Goal: Task Accomplishment & Management: Use online tool/utility

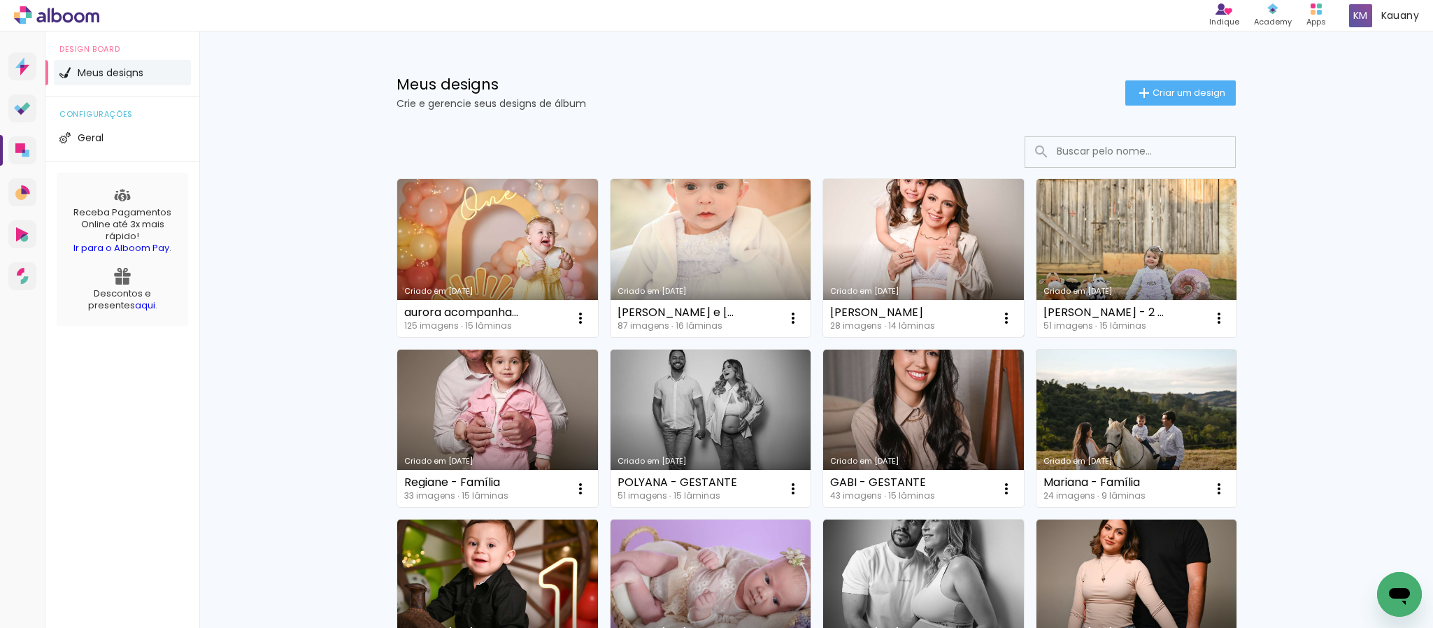
click at [909, 264] on link "Criado em [DATE]" at bounding box center [923, 258] width 201 height 158
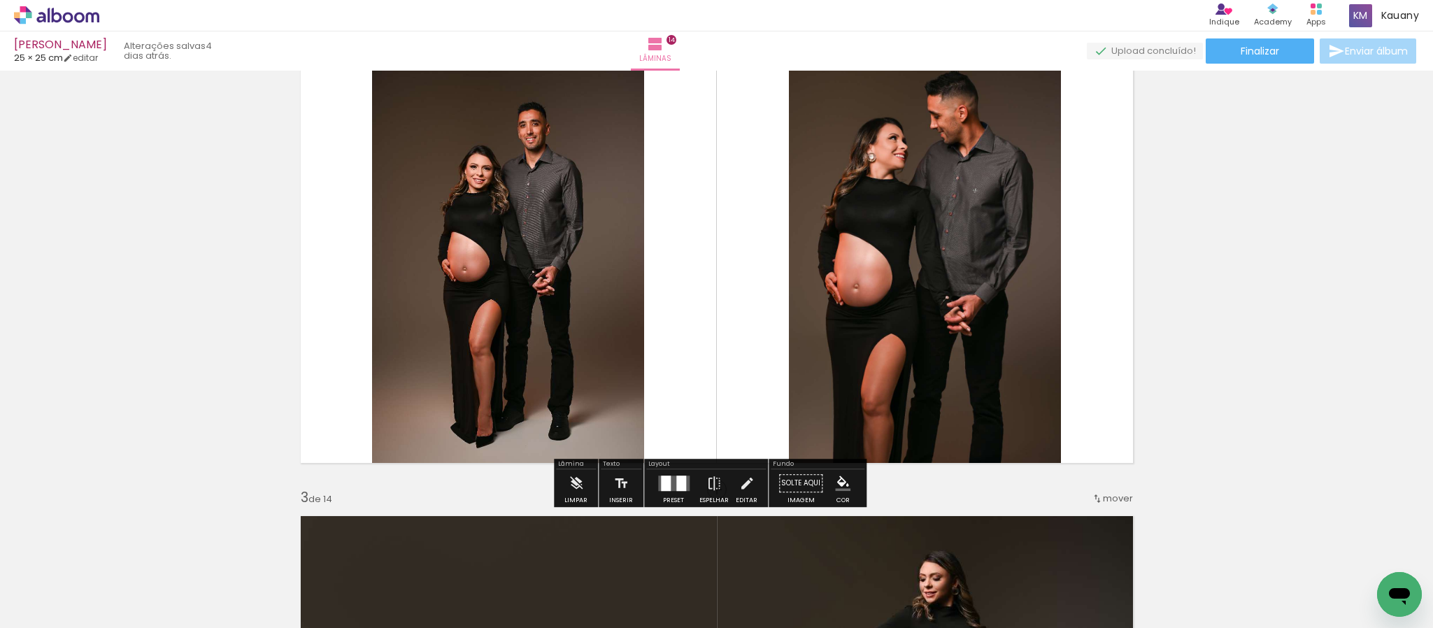
scroll to position [420, 0]
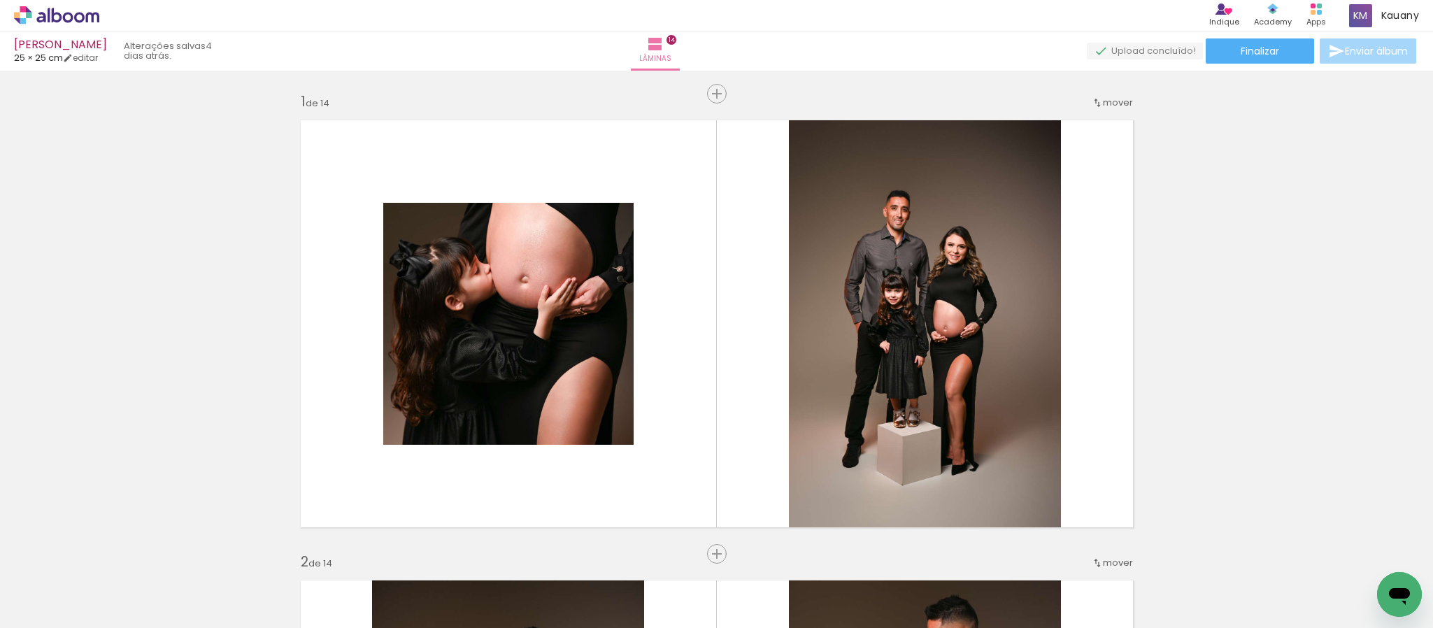
scroll to position [420, 0]
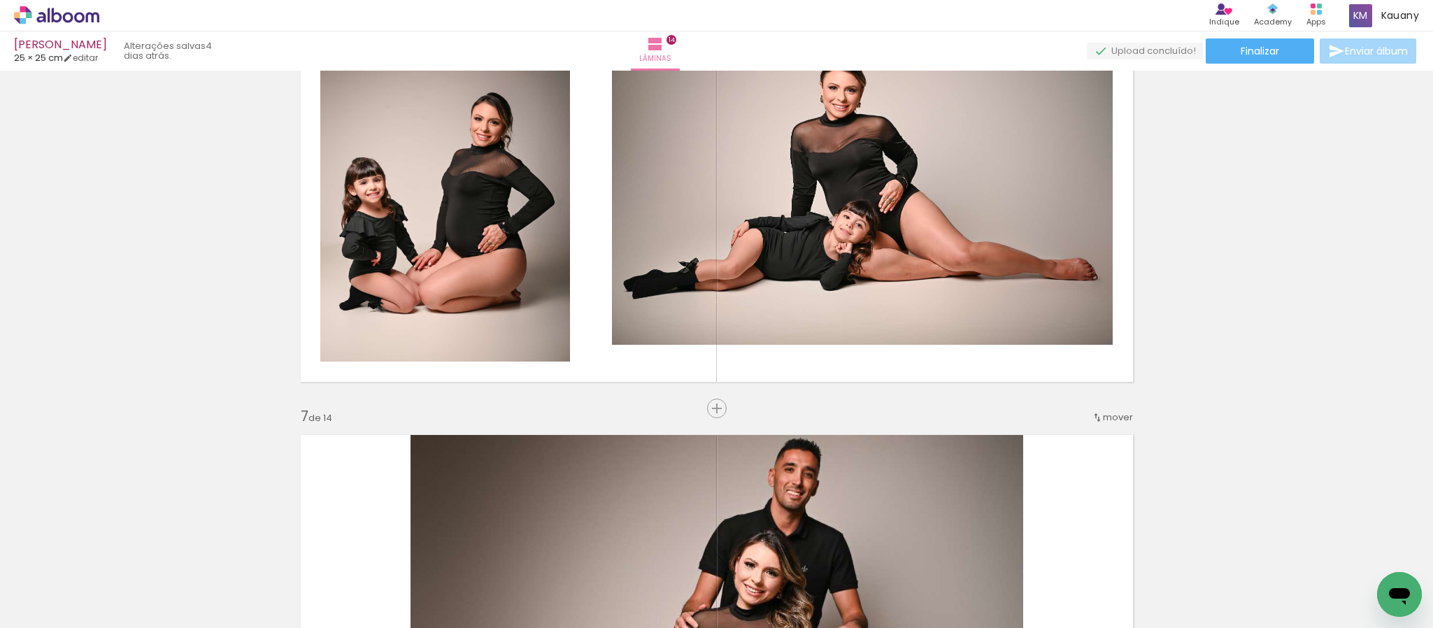
scroll to position [2518, 0]
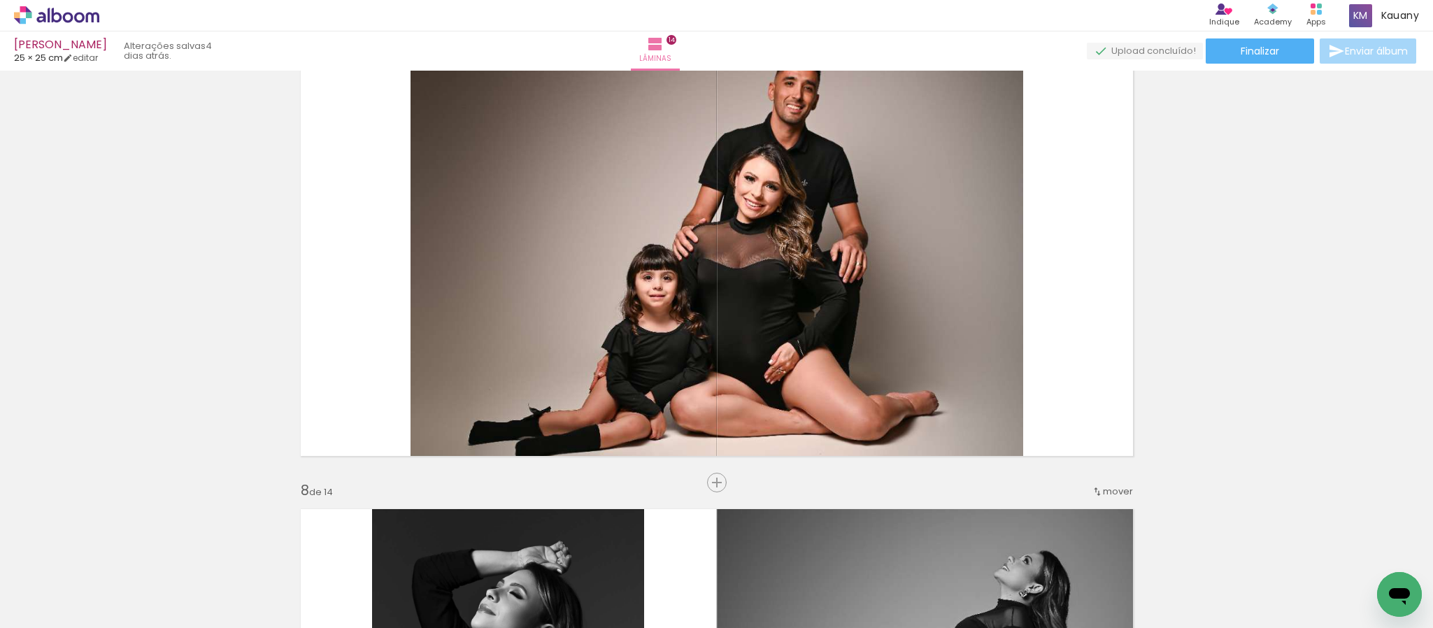
scroll to position [2691, 0]
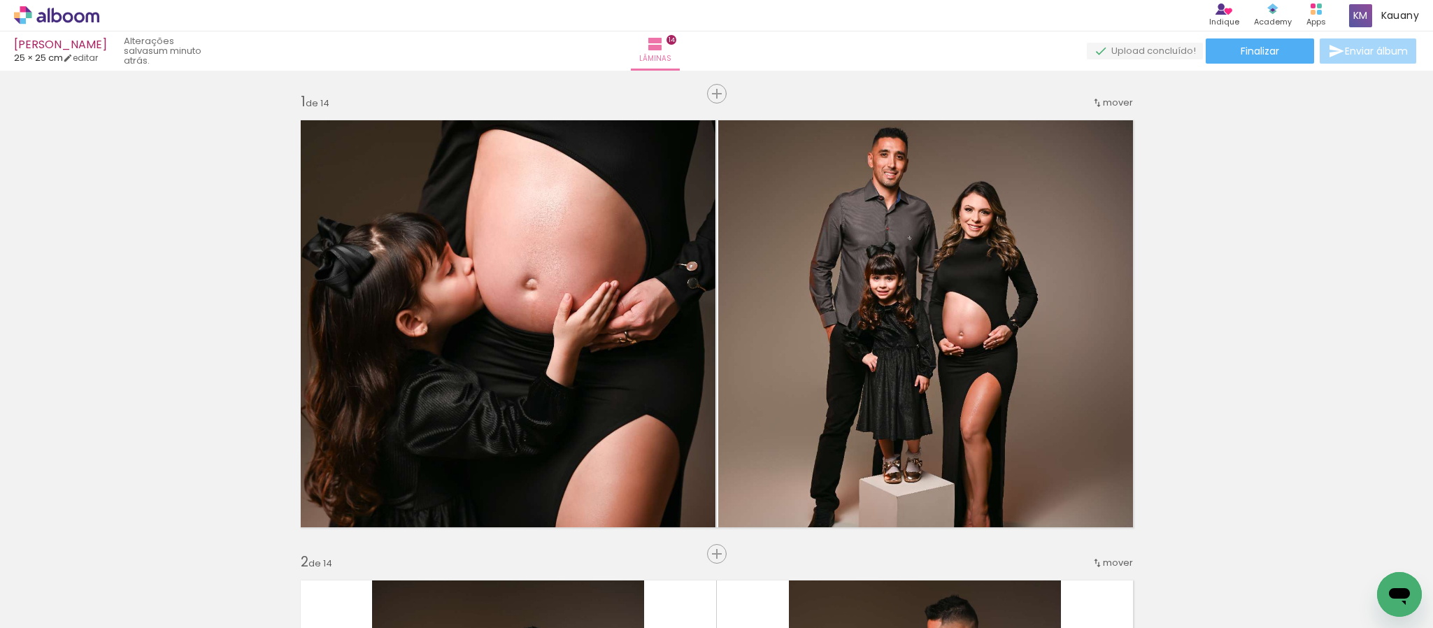
scroll to position [6224, 0]
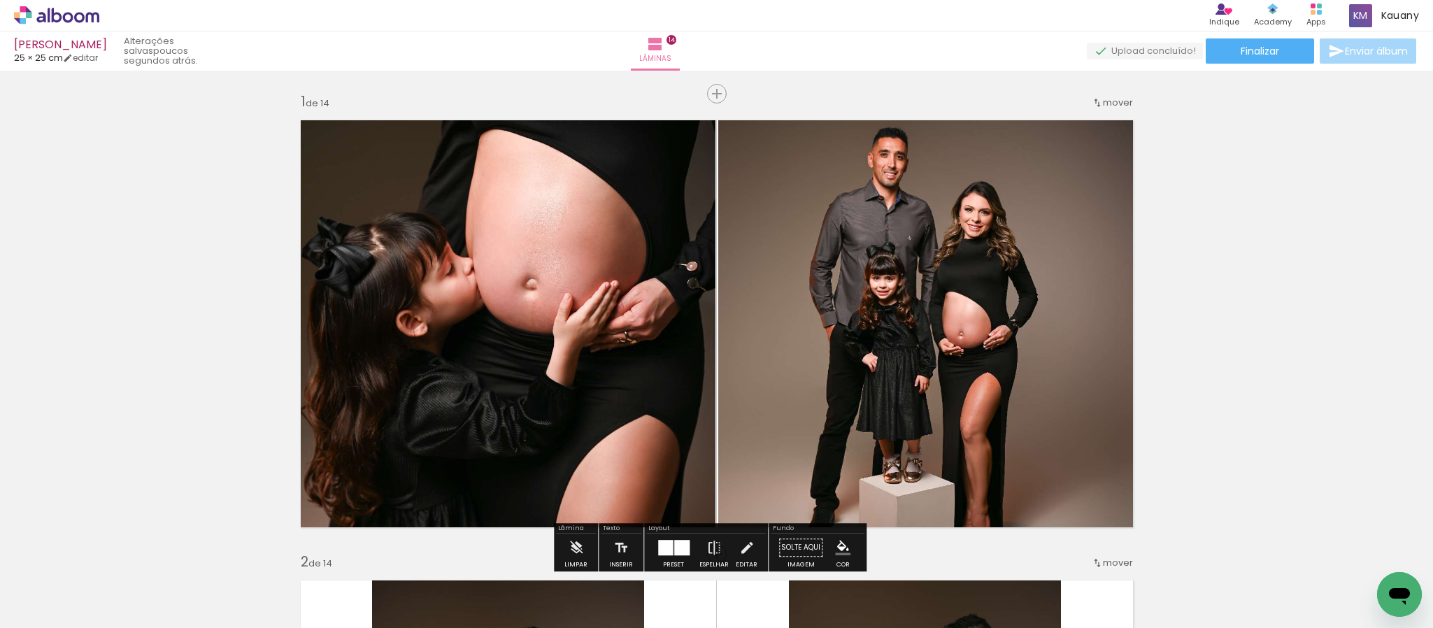
scroll to position [1259, 0]
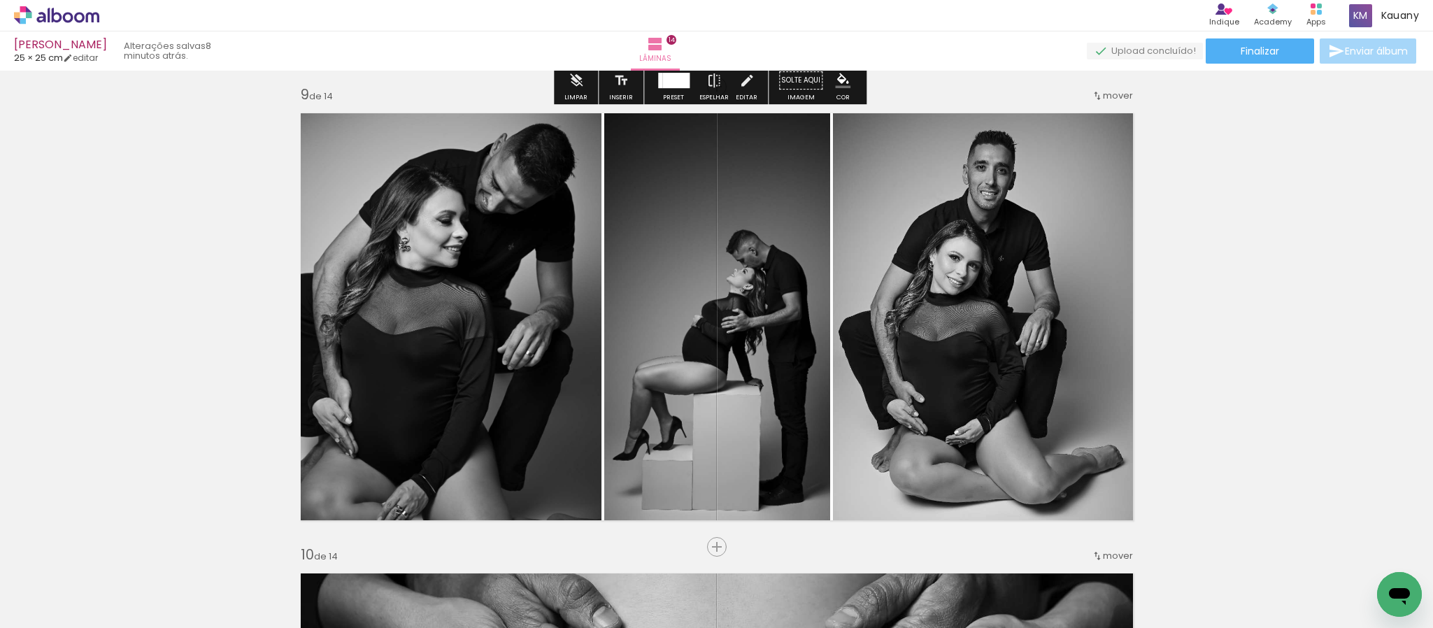
scroll to position [3777, 0]
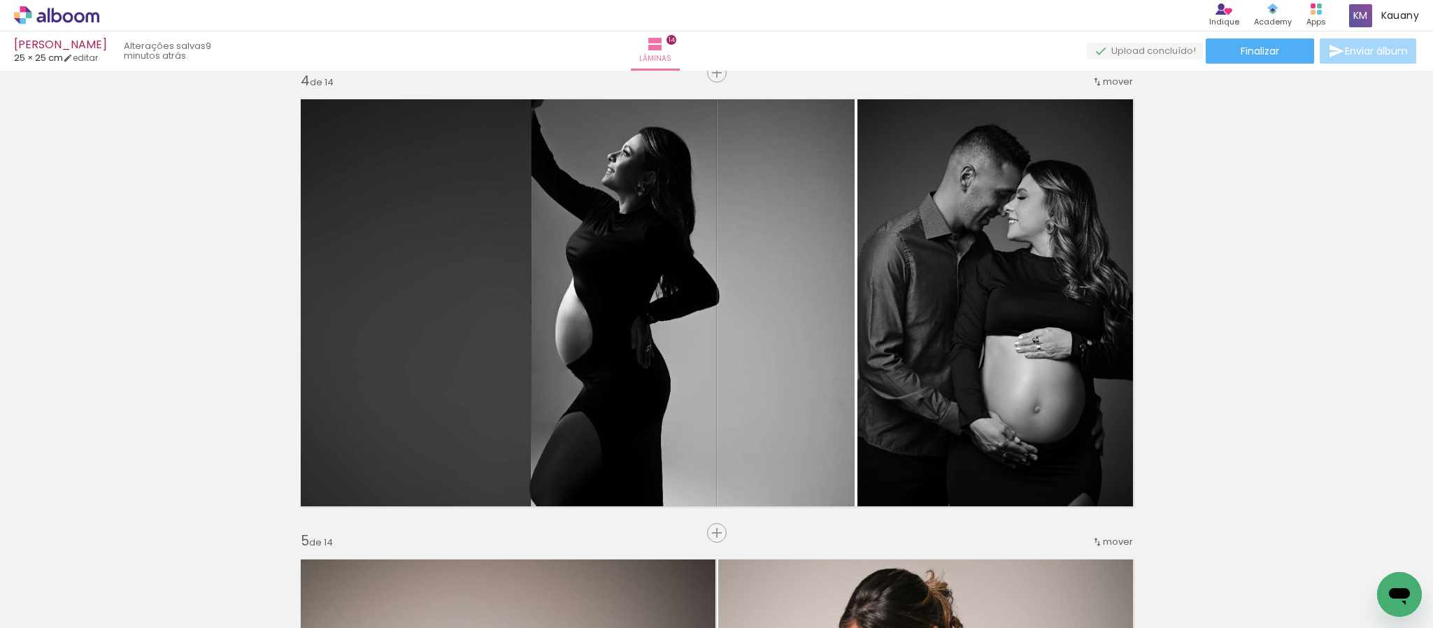
scroll to position [1364, 0]
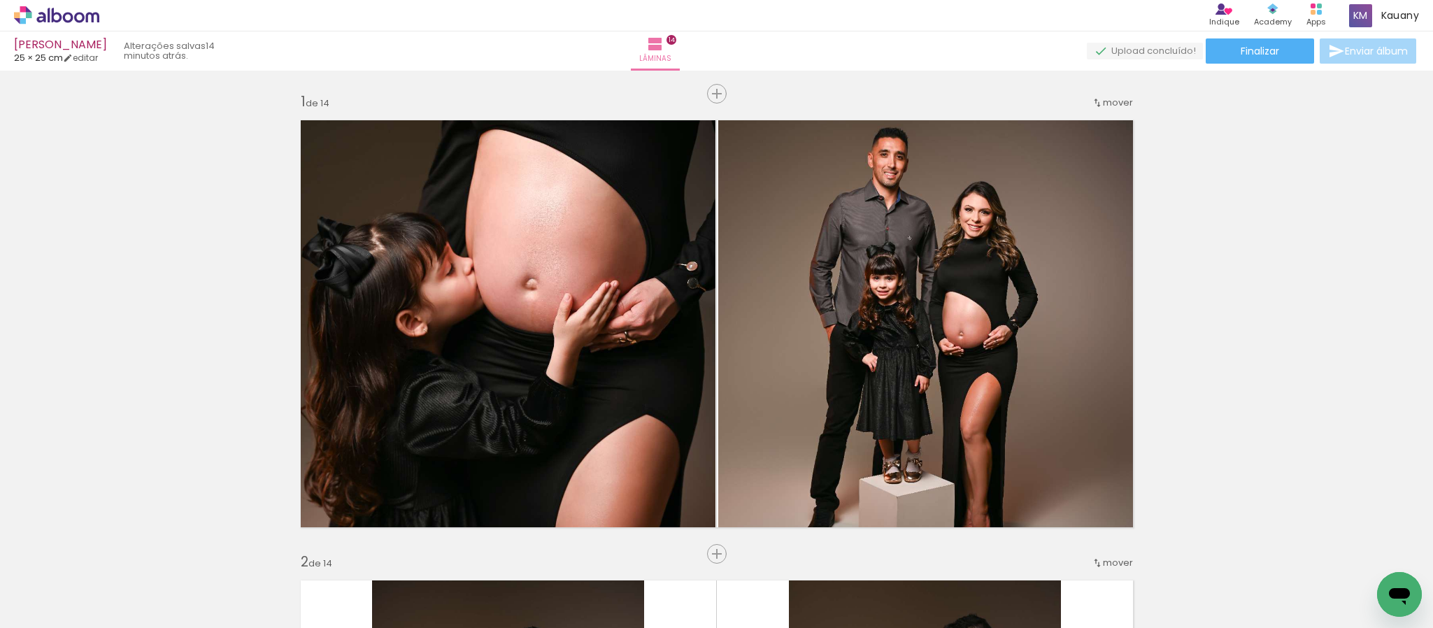
scroll to position [1364, 0]
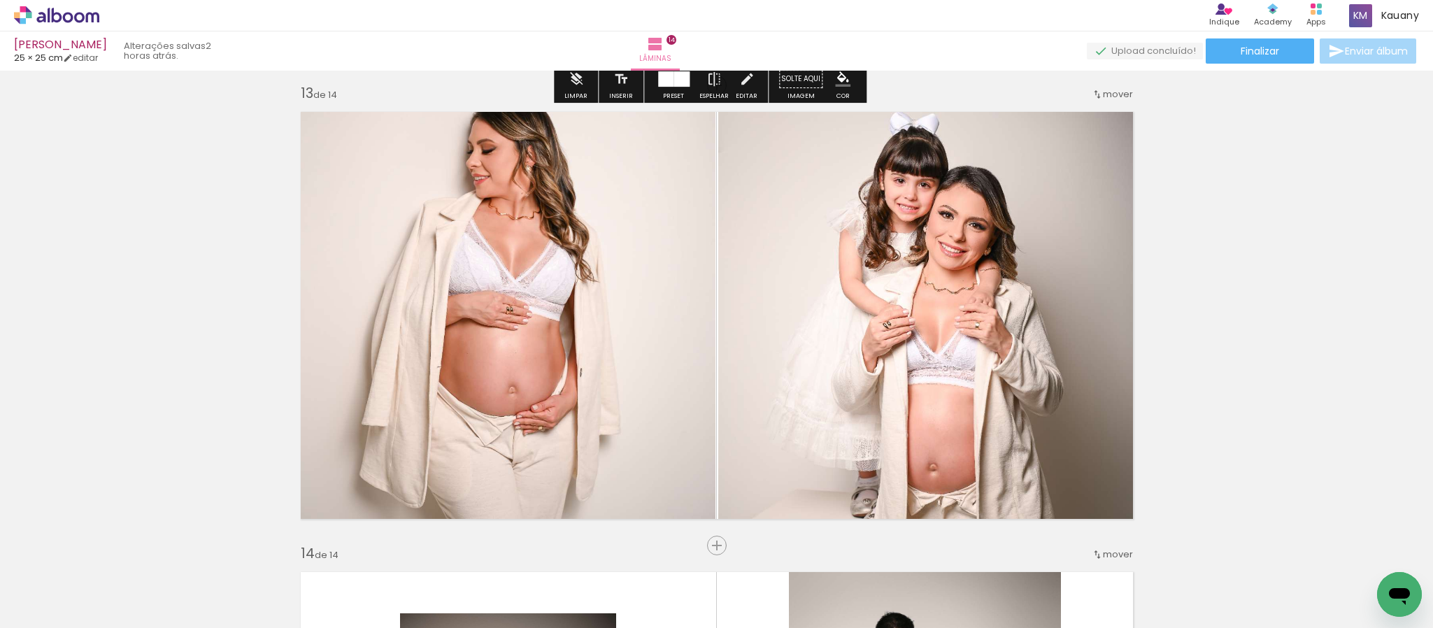
scroll to position [5561, 0]
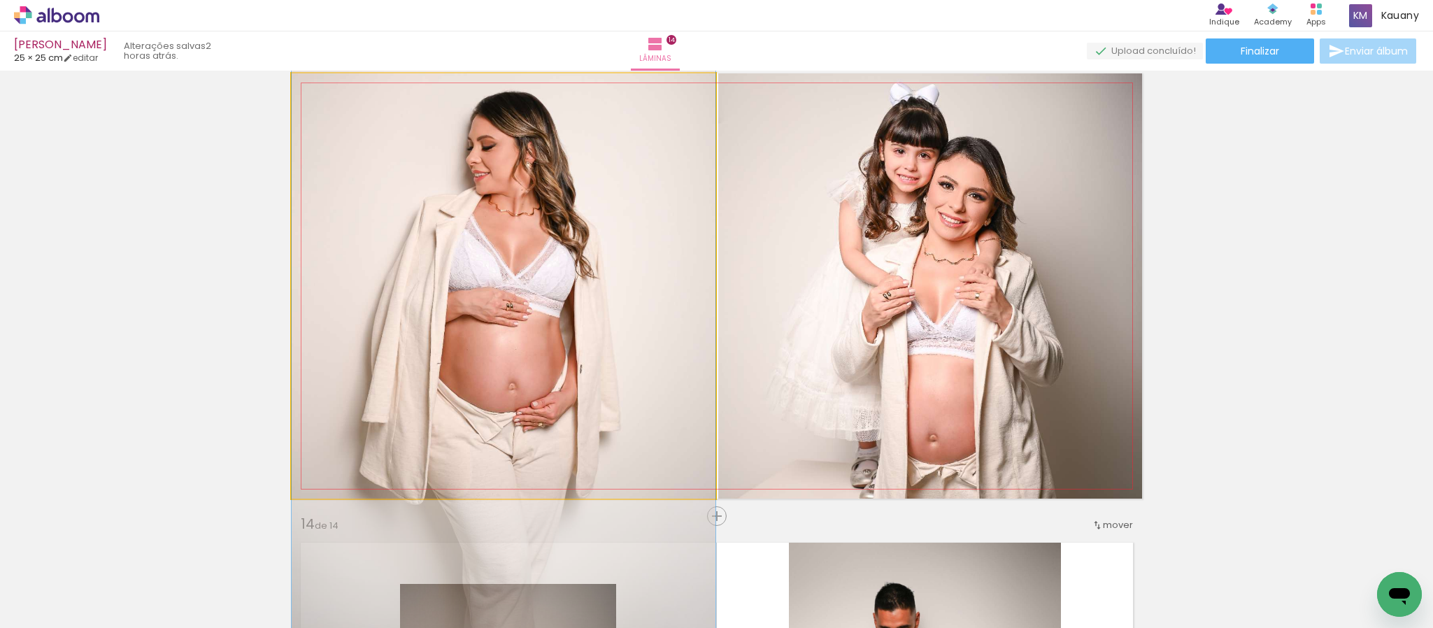
drag, startPoint x: 479, startPoint y: 237, endPoint x: 477, endPoint y: 263, distance: 26.0
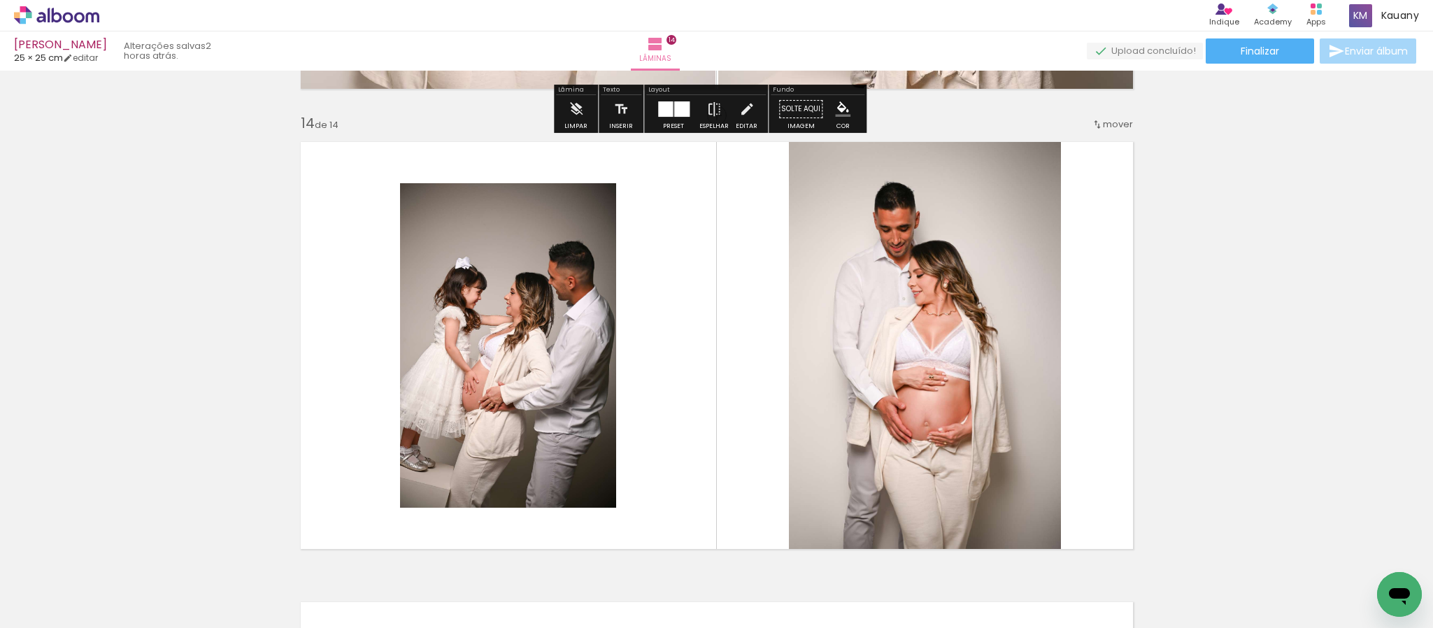
scroll to position [5980, 0]
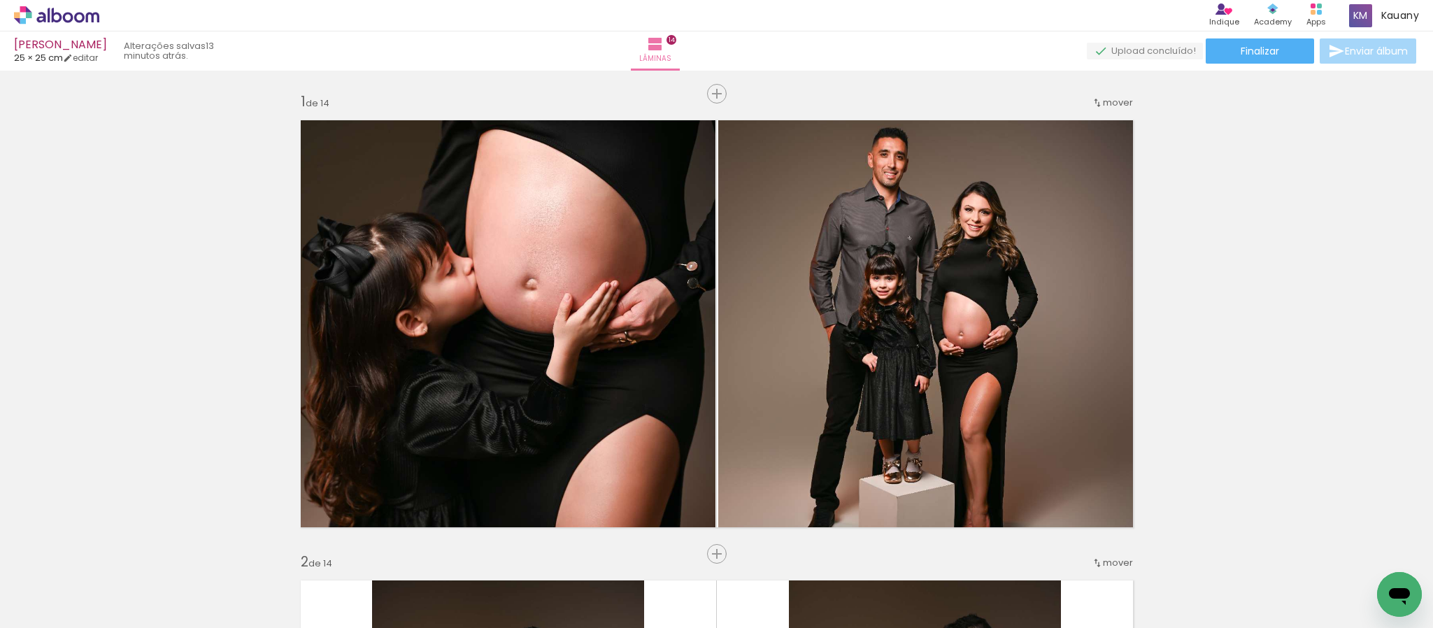
scroll to position [1259, 0]
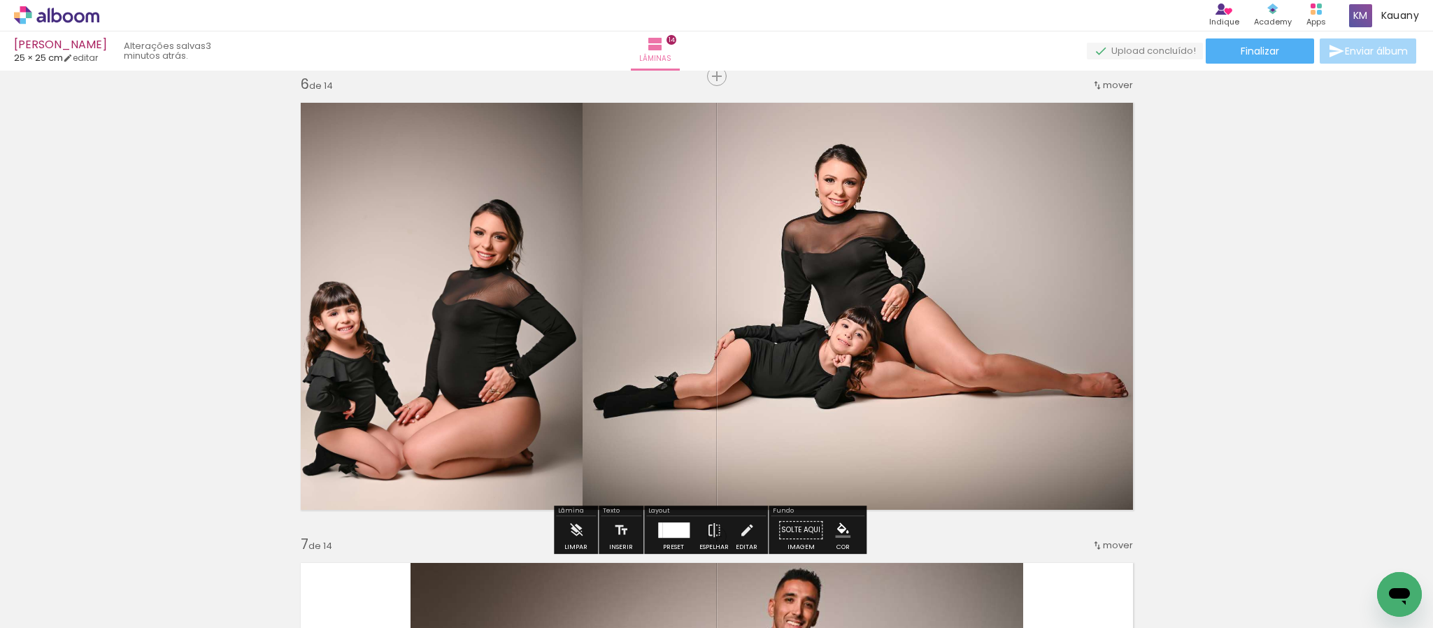
scroll to position [6329, 0]
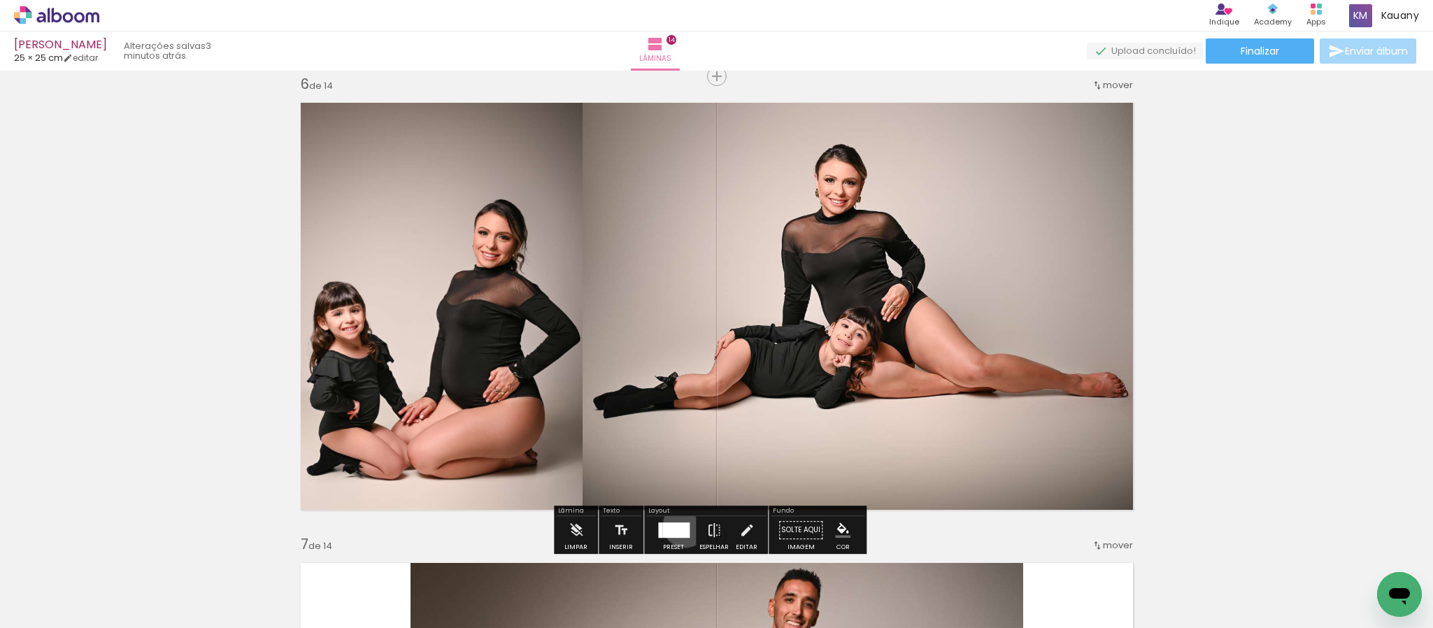
click at [682, 525] on div at bounding box center [675, 529] width 27 height 15
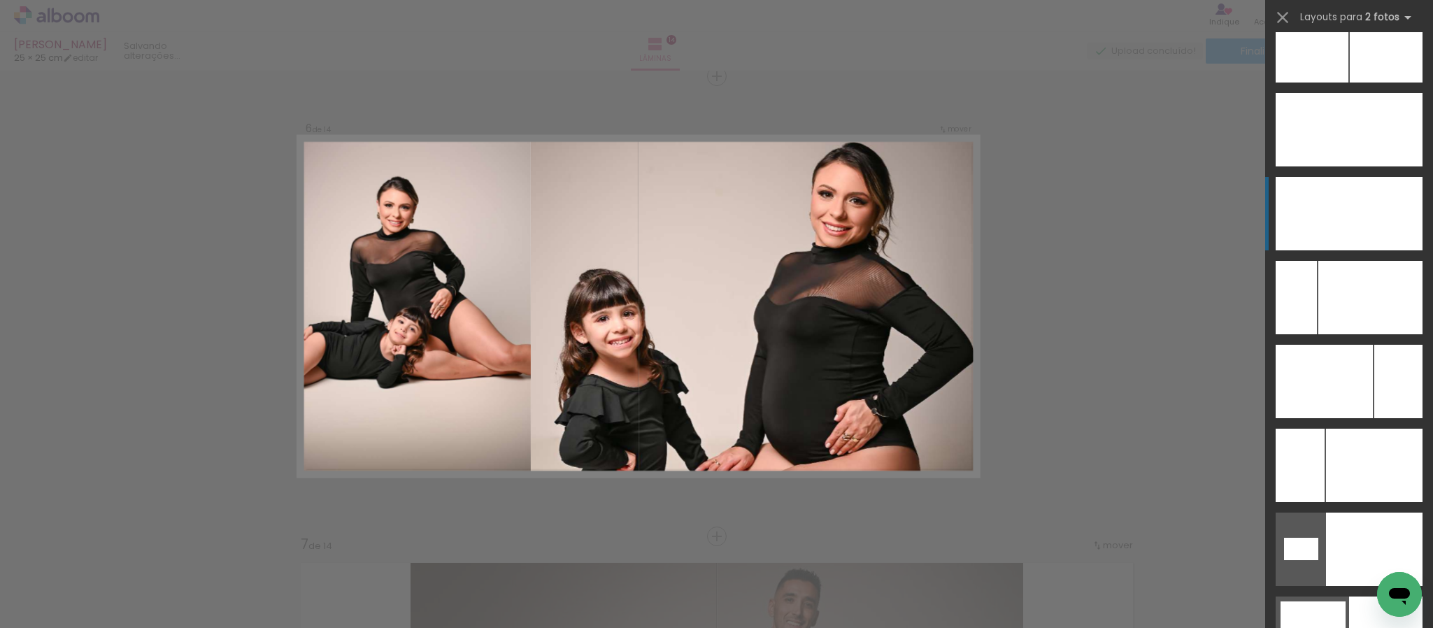
scroll to position [6463, 0]
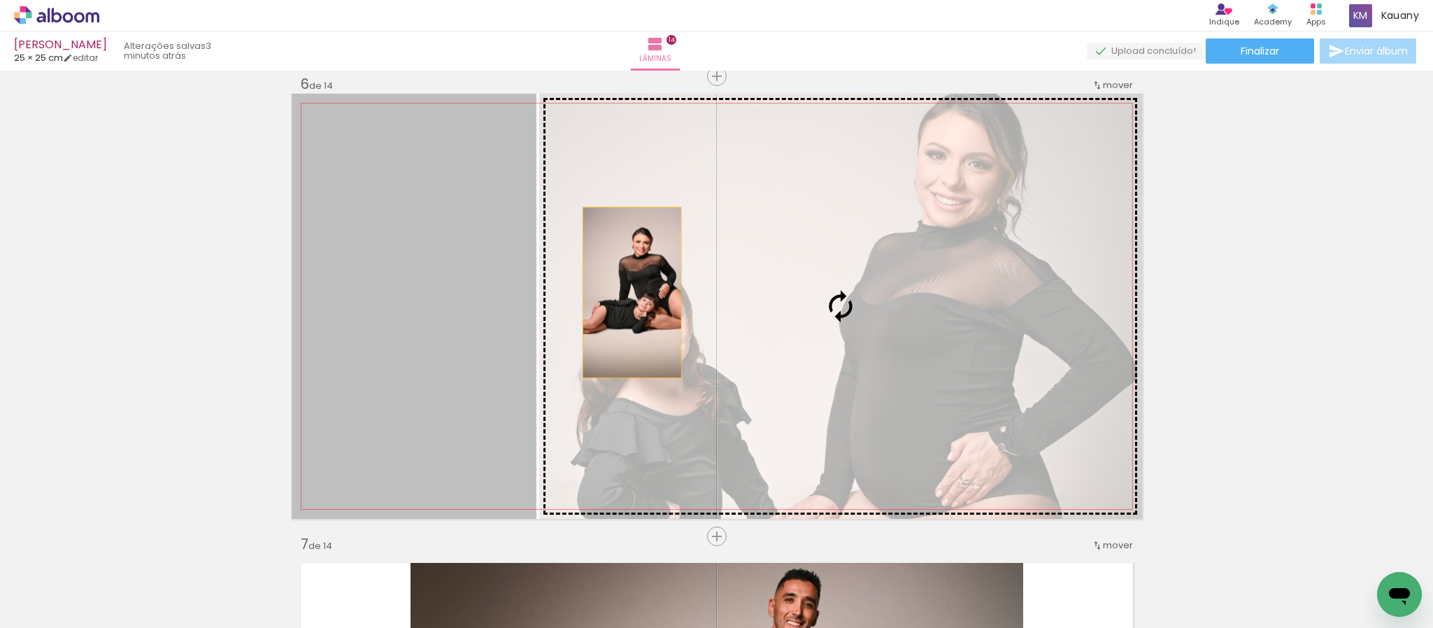
drag, startPoint x: 471, startPoint y: 269, endPoint x: 659, endPoint y: 305, distance: 191.5
click at [0, 0] on slot at bounding box center [0, 0] width 0 height 0
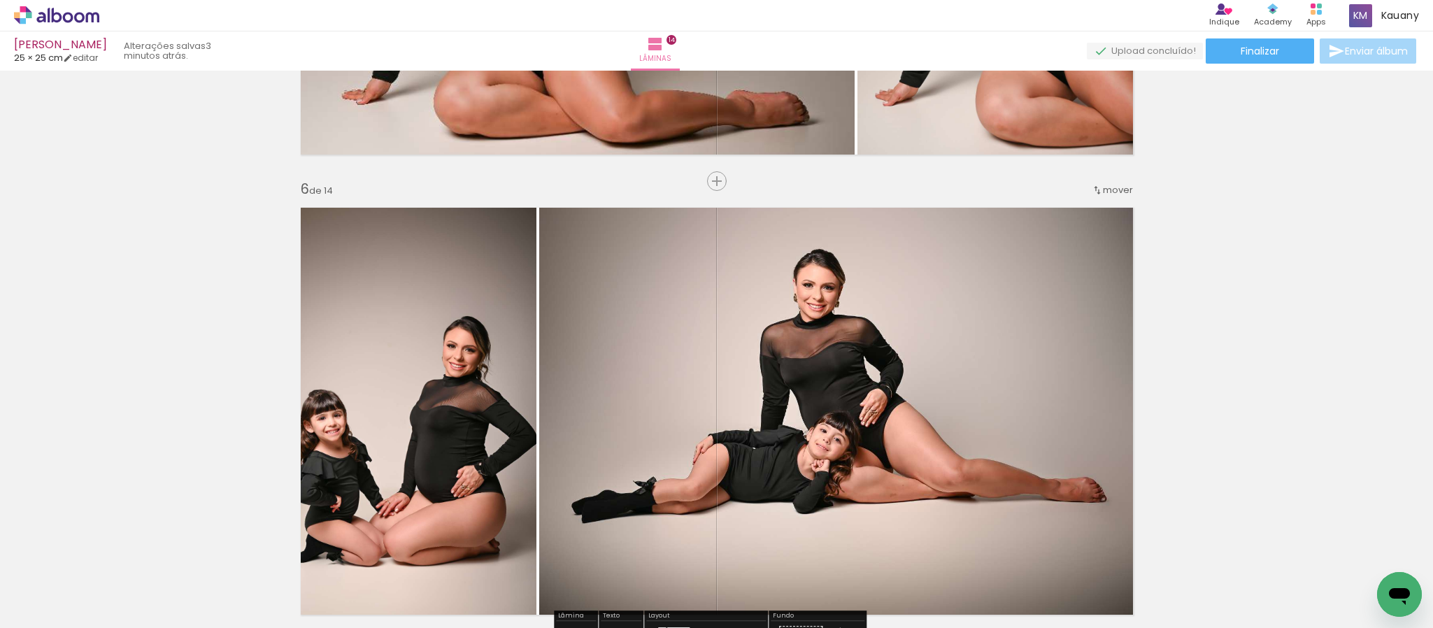
scroll to position [2319, 0]
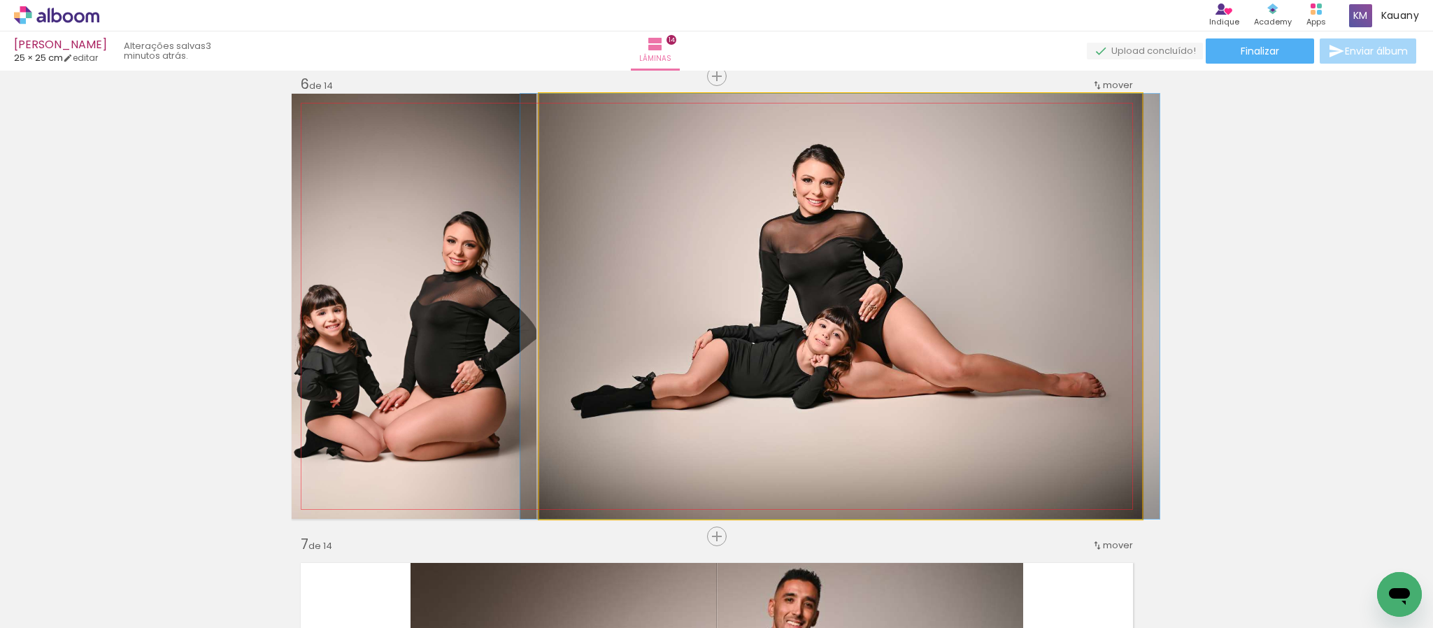
drag, startPoint x: 836, startPoint y: 339, endPoint x: 835, endPoint y: 387, distance: 48.3
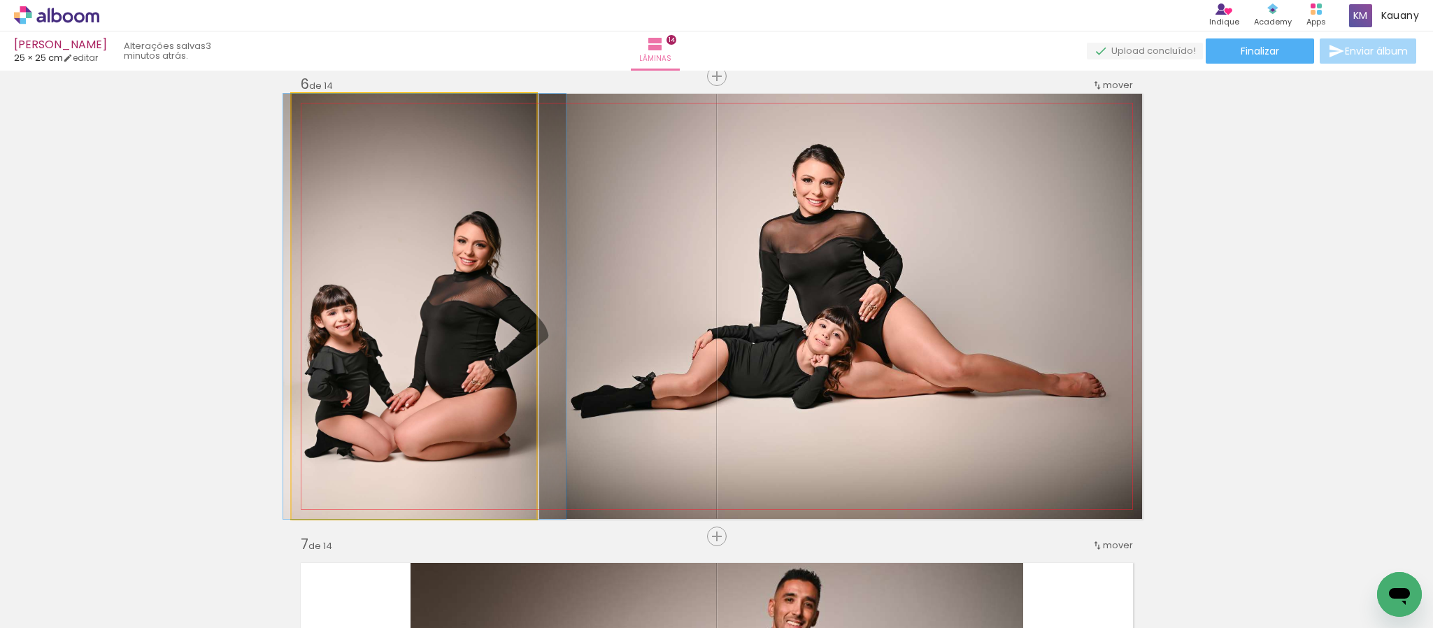
drag, startPoint x: 411, startPoint y: 255, endPoint x: 422, endPoint y: 255, distance: 10.5
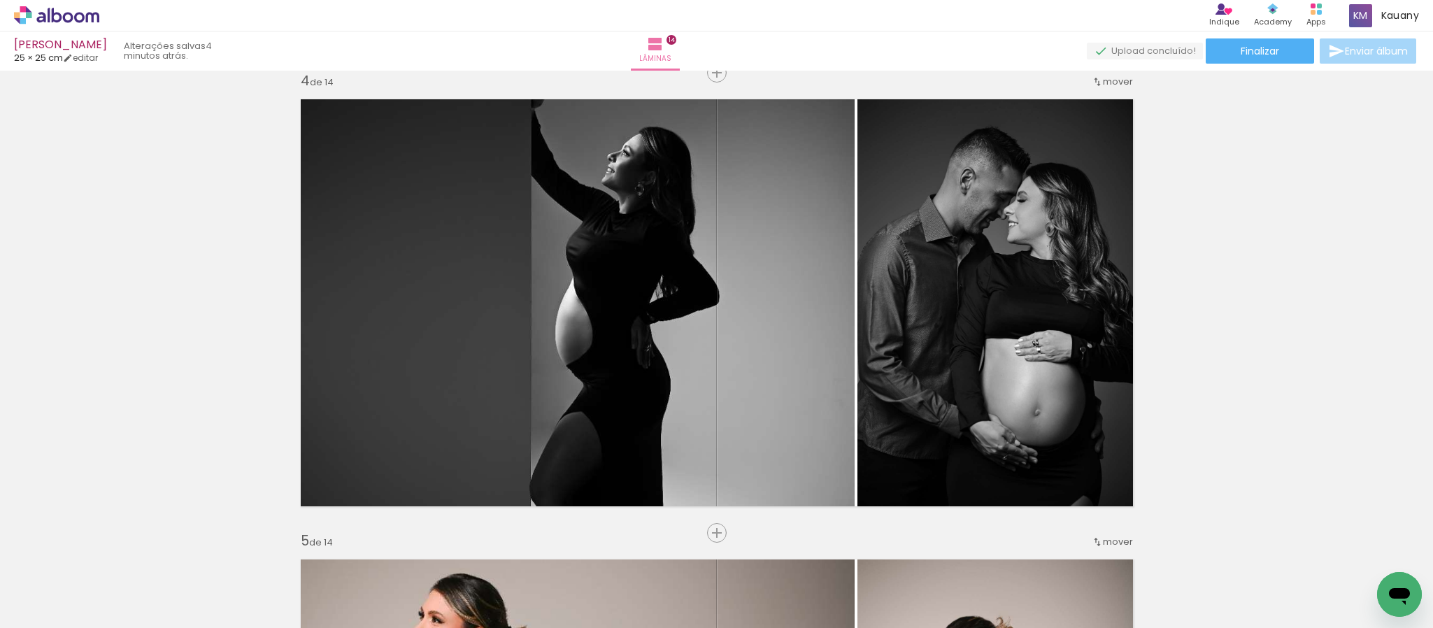
scroll to position [1364, 0]
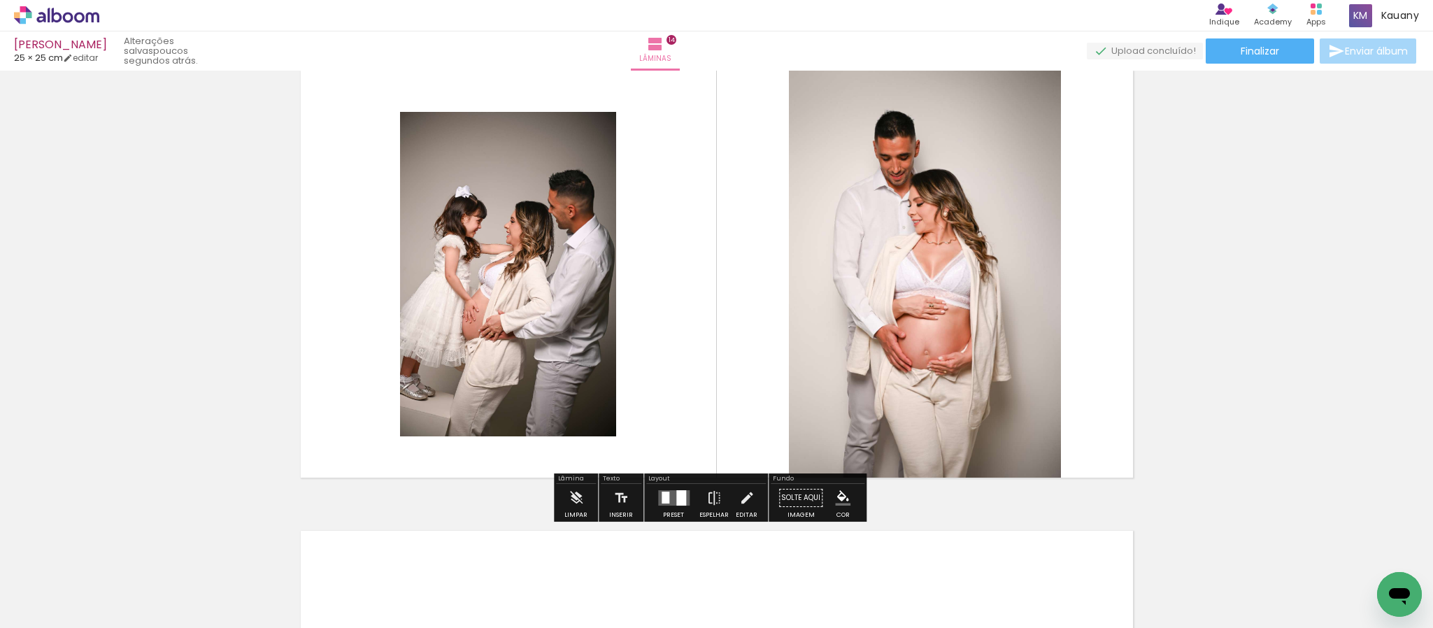
scroll to position [6085, 0]
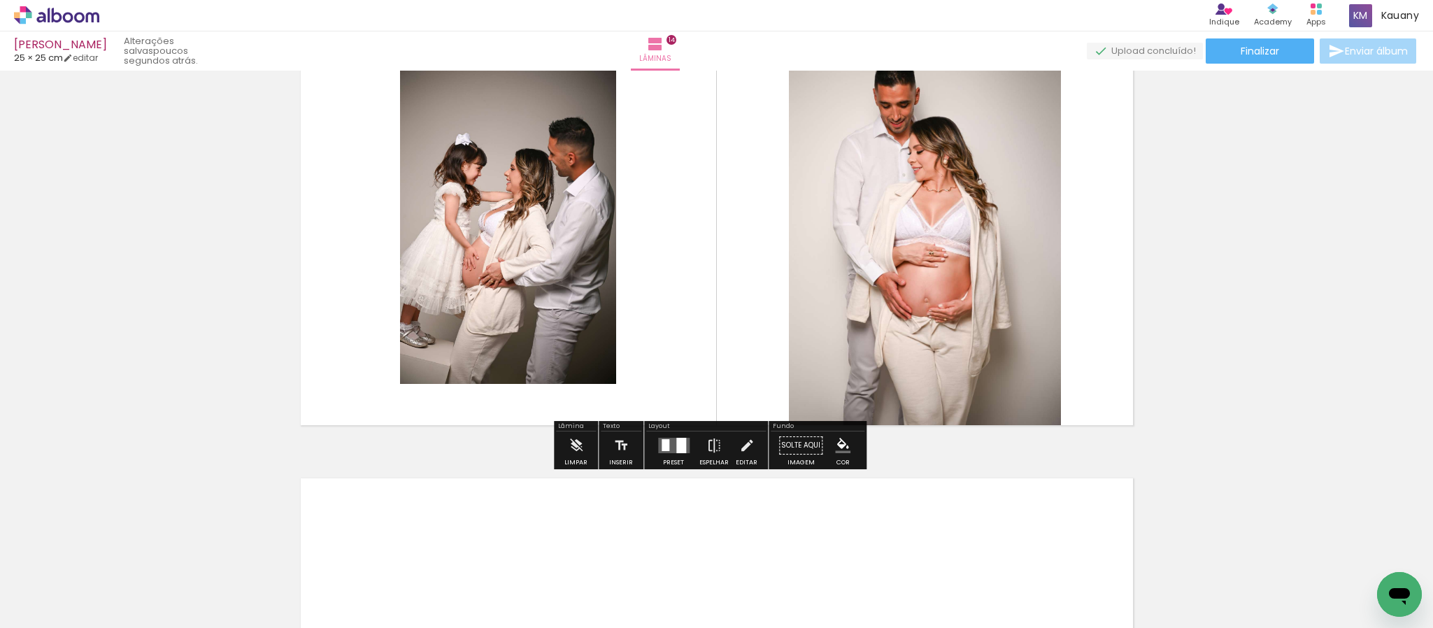
click at [671, 443] on quentale-layouter at bounding box center [673, 445] width 31 height 15
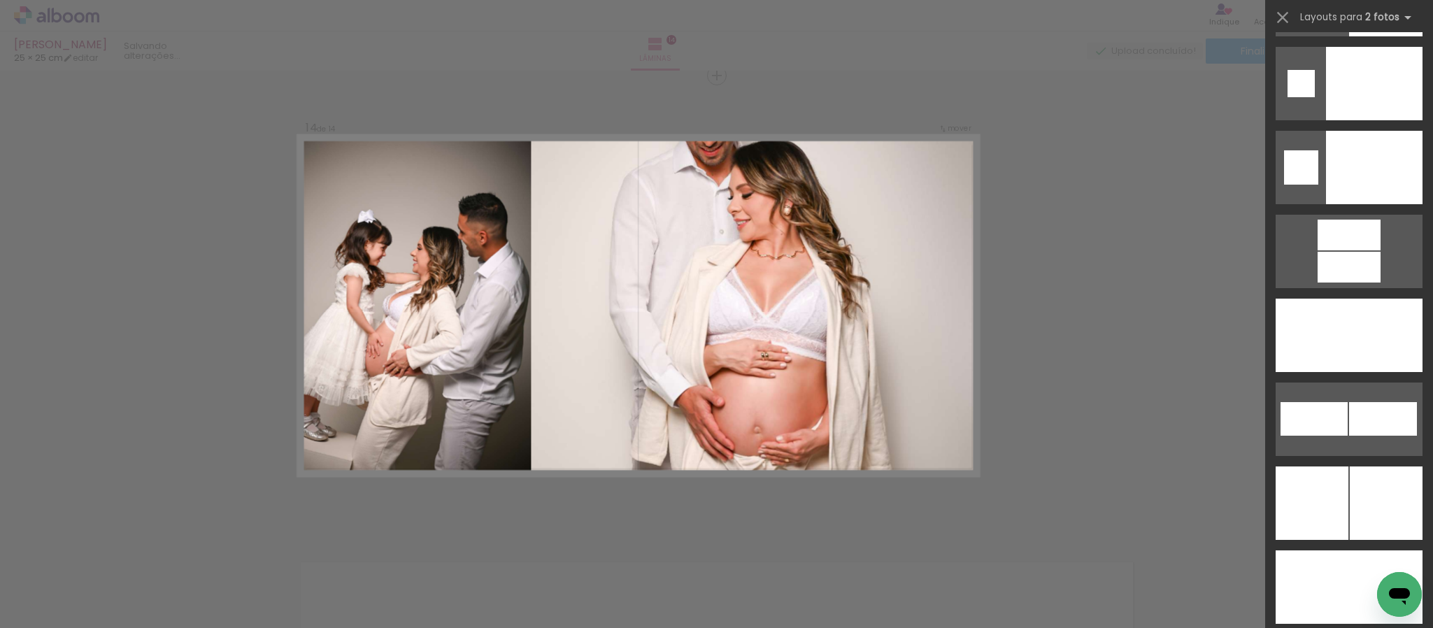
scroll to position [6043, 0]
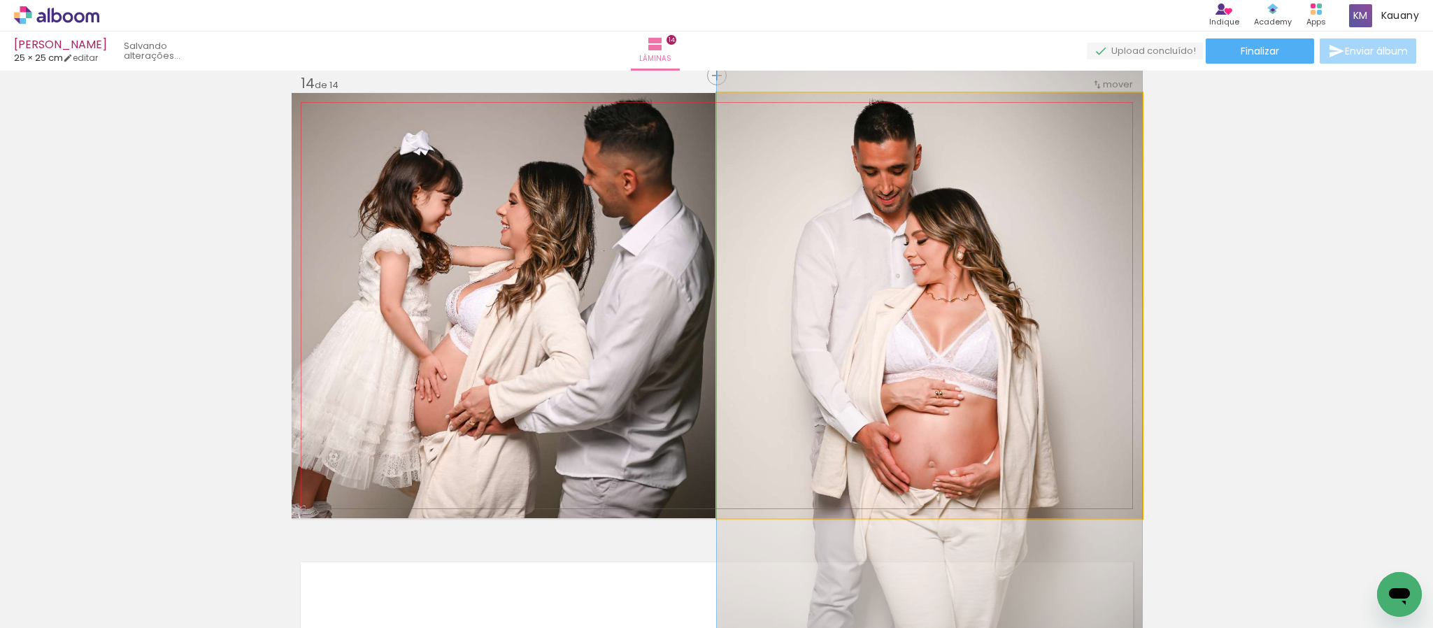
drag, startPoint x: 925, startPoint y: 275, endPoint x: 927, endPoint y: 315, distance: 40.6
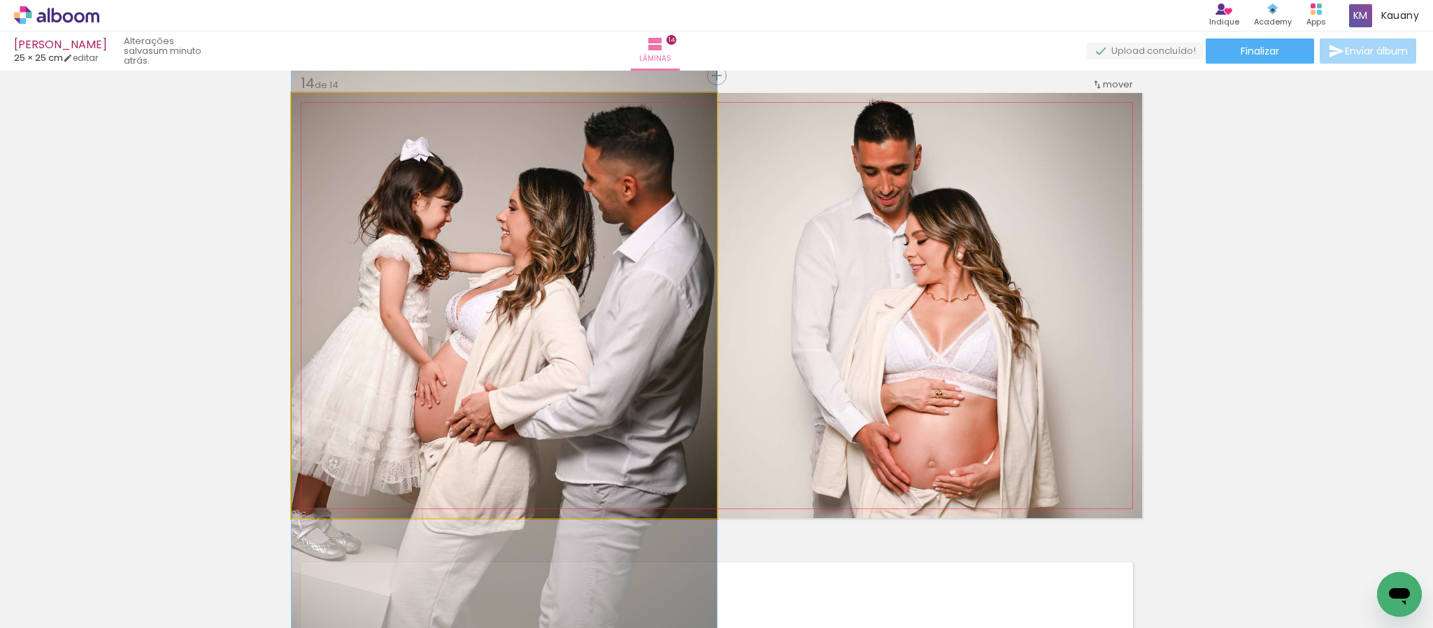
drag, startPoint x: 527, startPoint y: 237, endPoint x: 509, endPoint y: 243, distance: 19.9
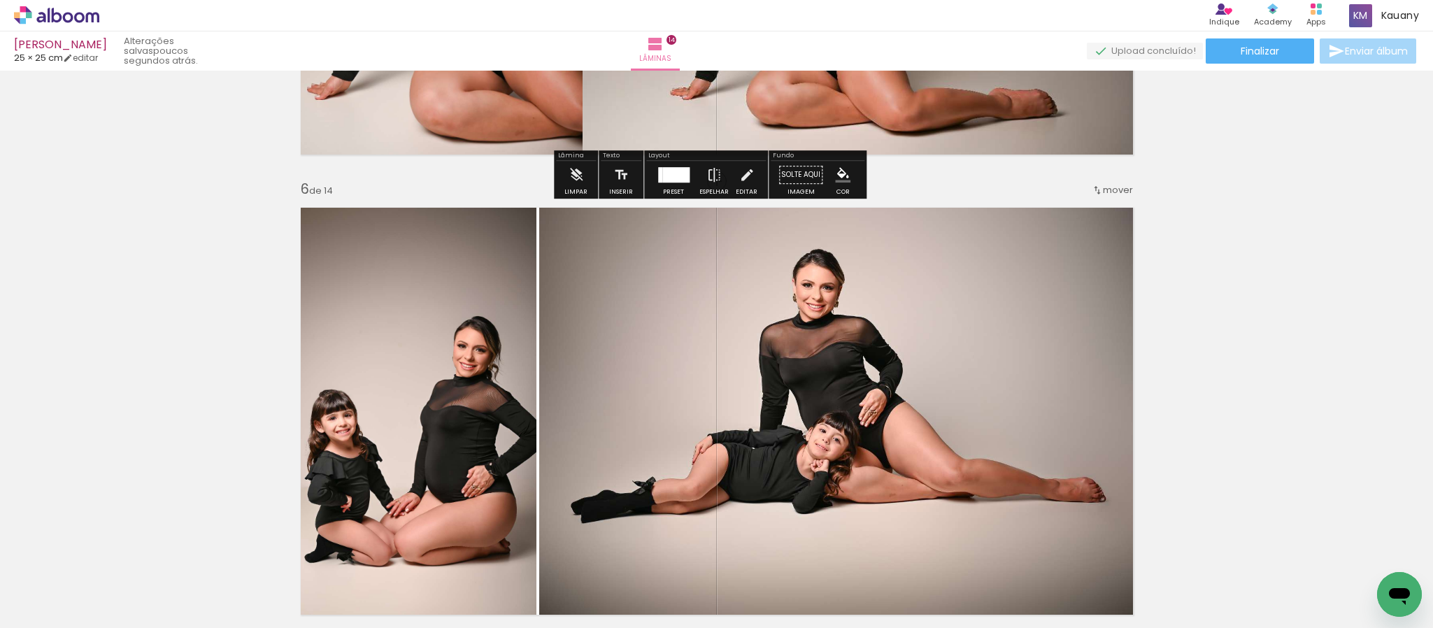
scroll to position [2290, 0]
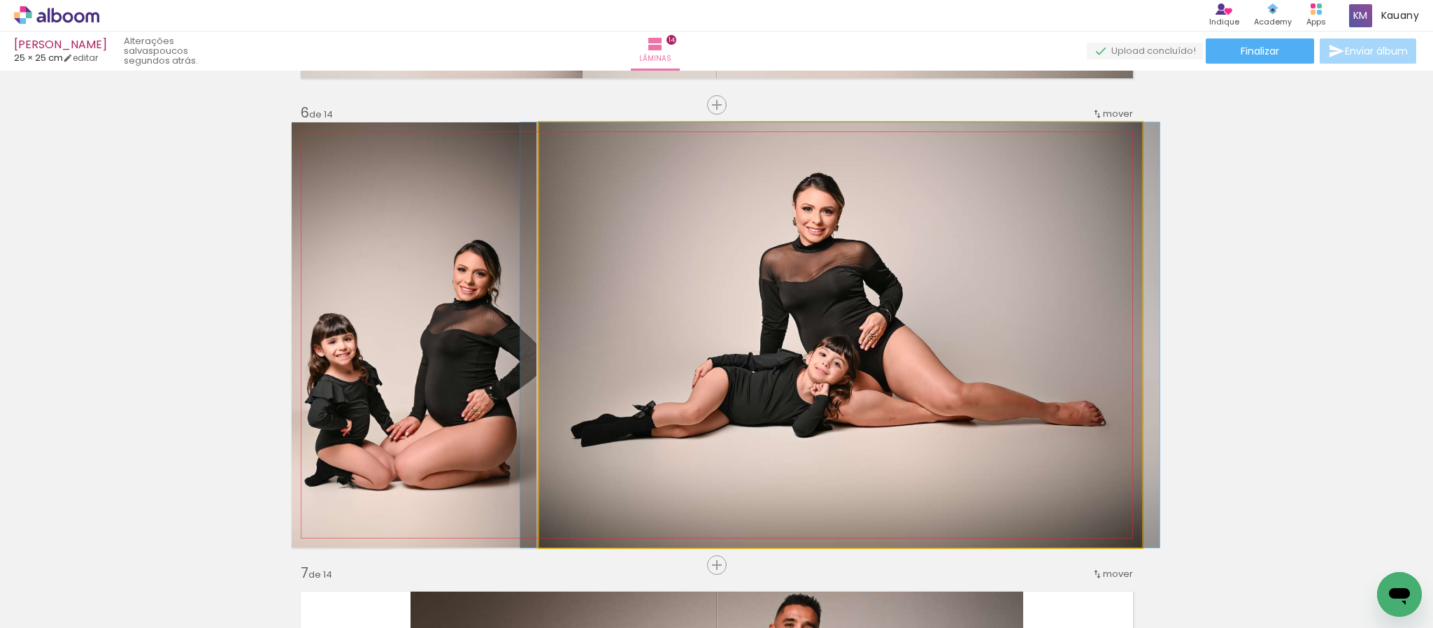
drag, startPoint x: 775, startPoint y: 353, endPoint x: 775, endPoint y: 393, distance: 40.6
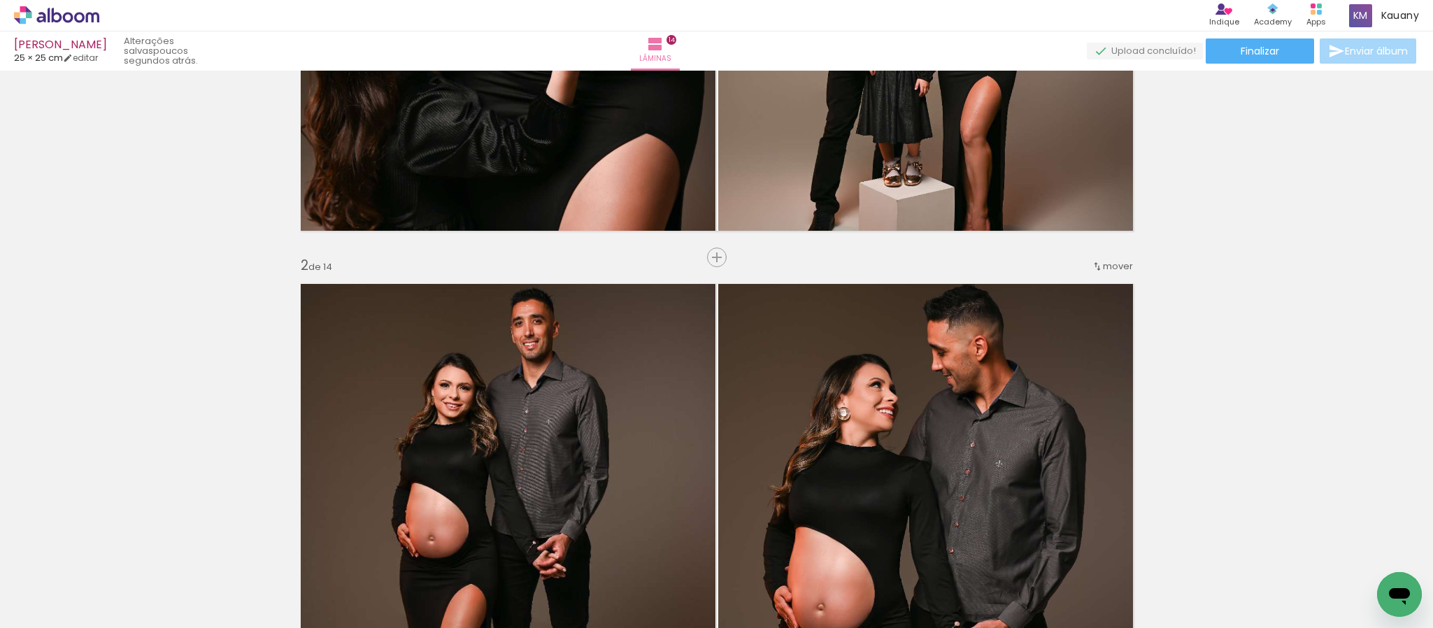
scroll to position [0, 0]
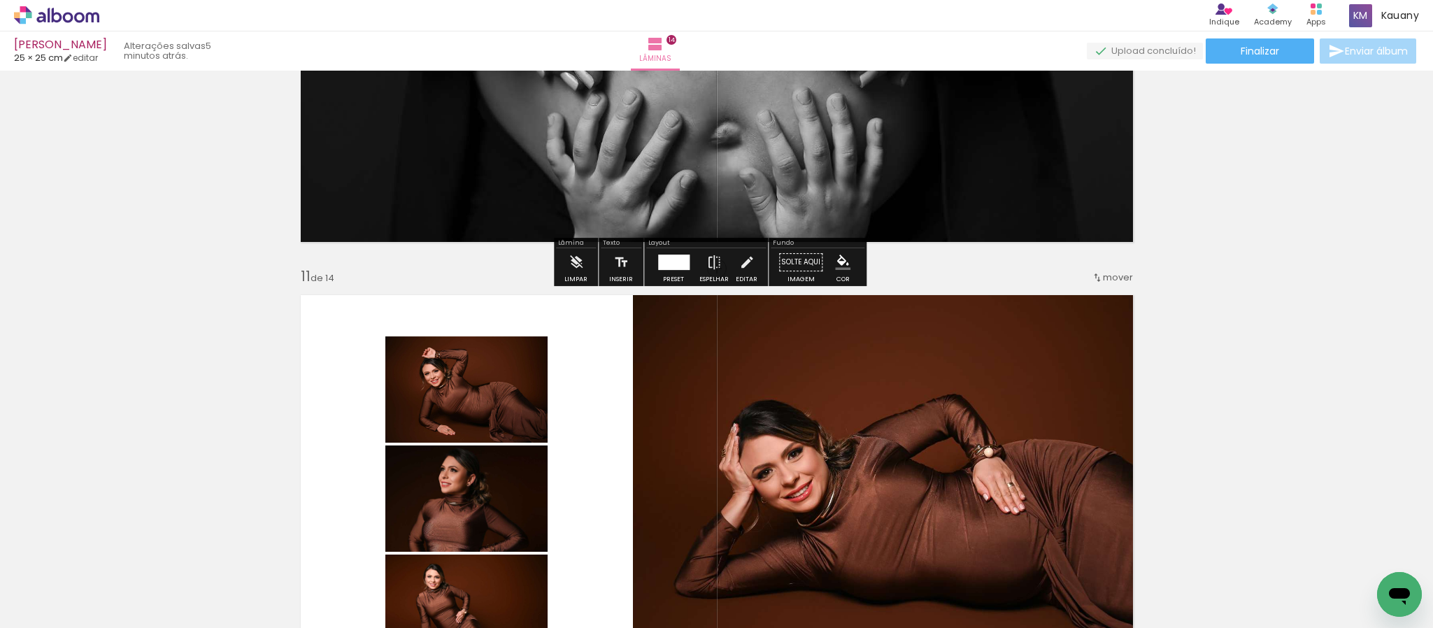
scroll to position [4616, 0]
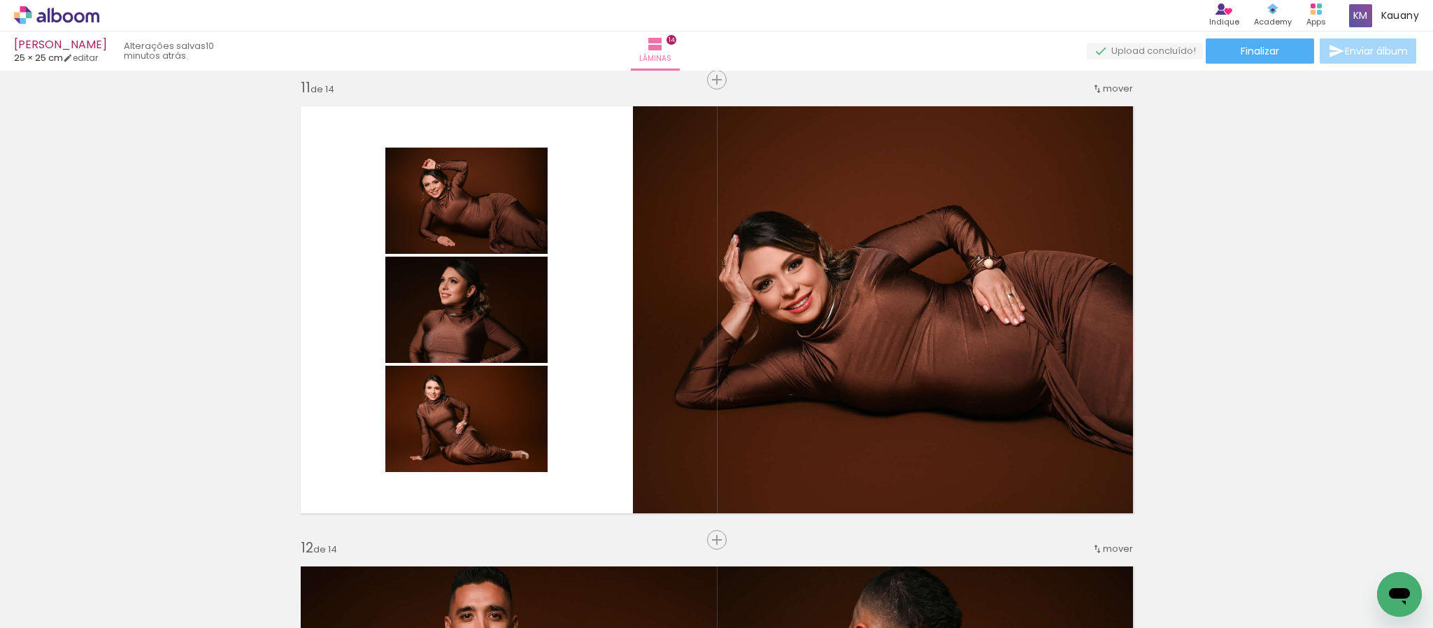
scroll to position [6043, 0]
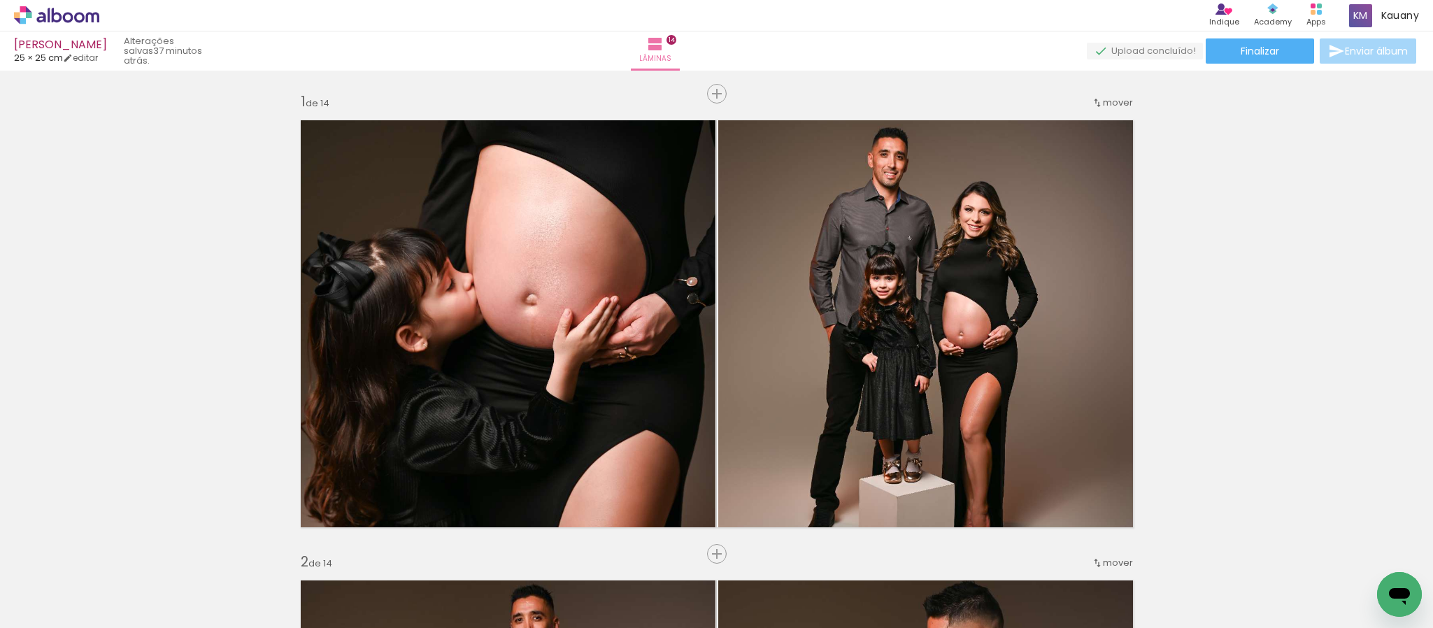
scroll to position [4616, 0]
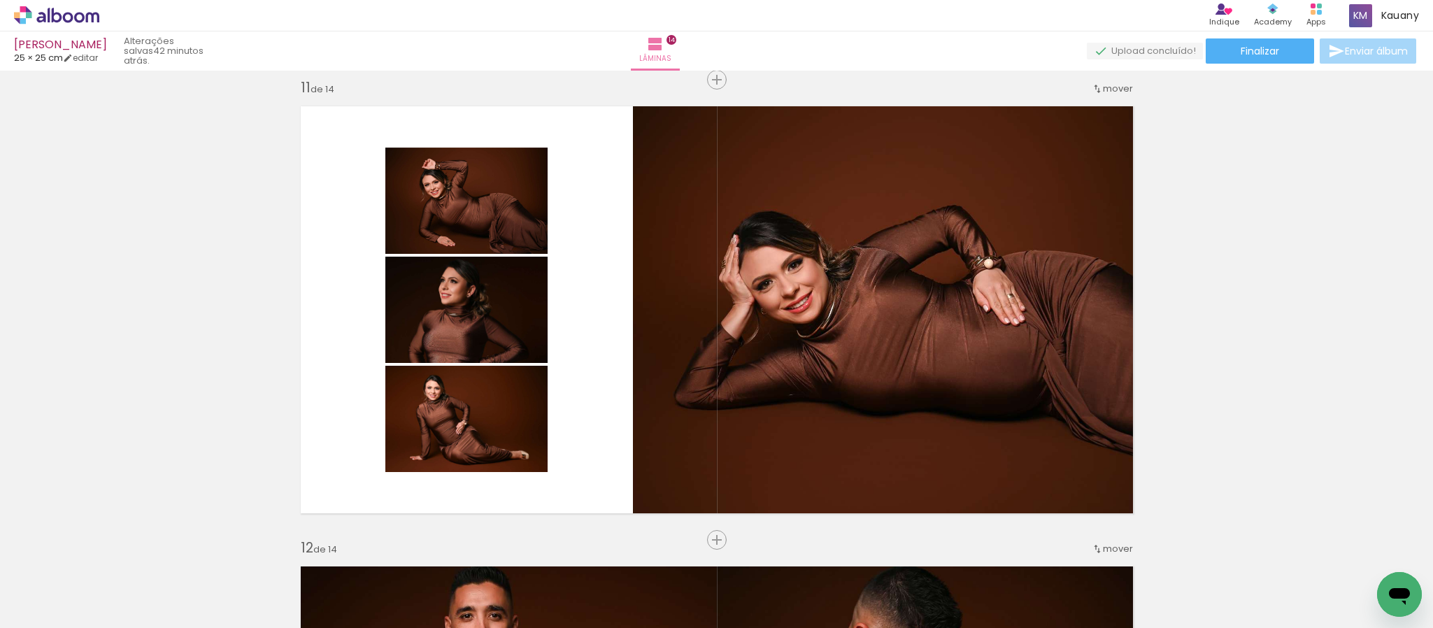
scroll to position [6043, 0]
